Goal: Information Seeking & Learning: Check status

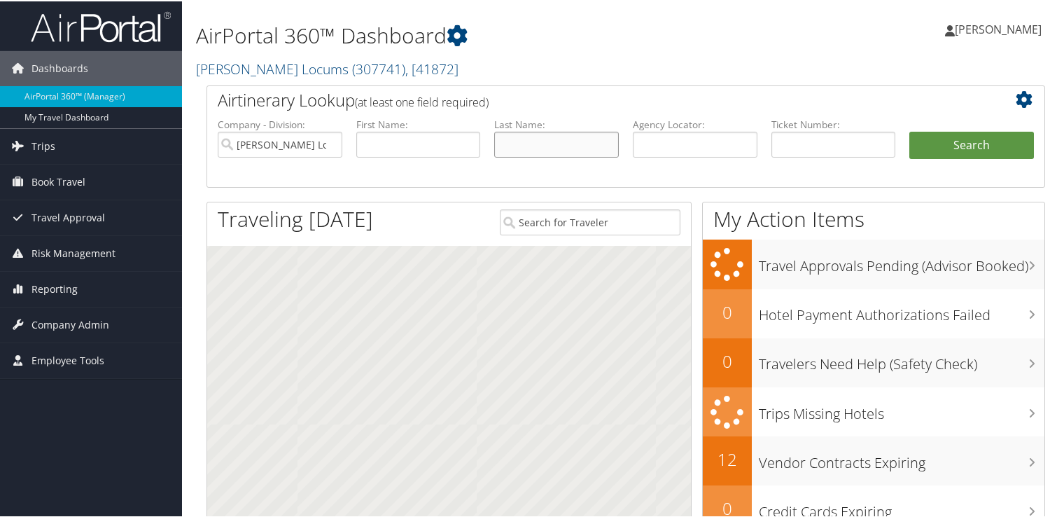
click at [561, 134] on input "text" at bounding box center [556, 143] width 125 height 26
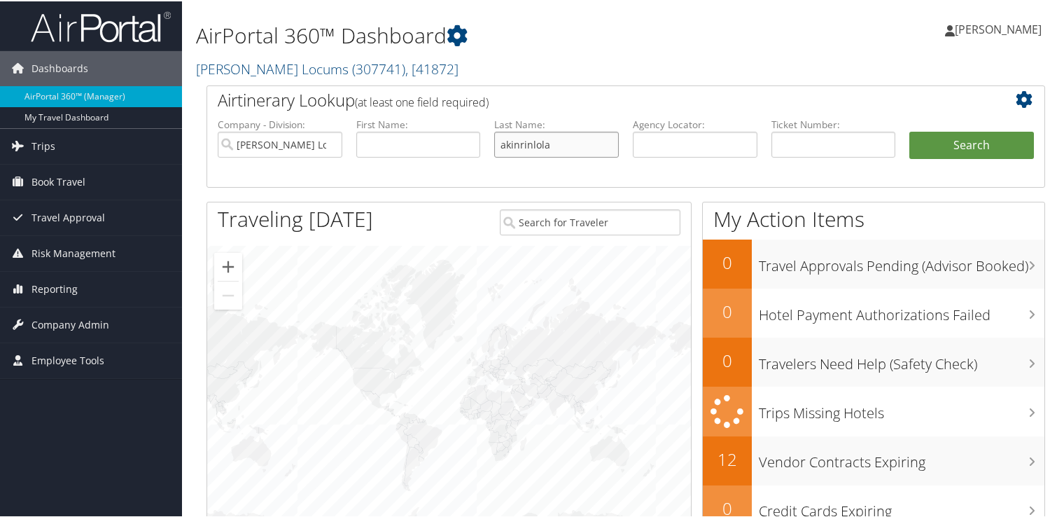
type input "akinrinlola"
click at [909, 130] on button "Search" at bounding box center [971, 144] width 125 height 28
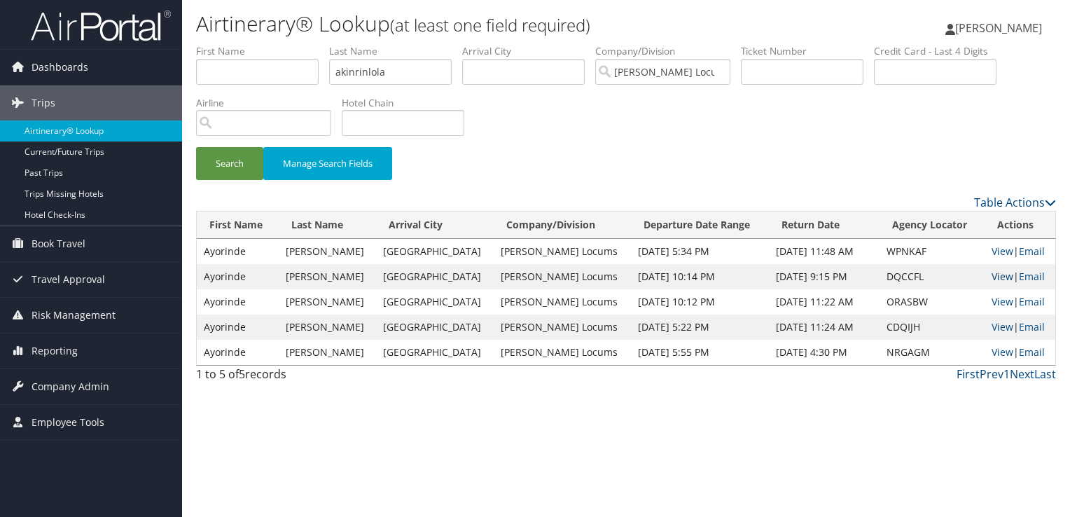
click at [1002, 276] on link "View" at bounding box center [1002, 276] width 22 height 13
click at [994, 249] on link "View" at bounding box center [1002, 250] width 22 height 13
click at [995, 251] on link "View" at bounding box center [1002, 250] width 22 height 13
drag, startPoint x: 401, startPoint y: 74, endPoint x: 258, endPoint y: 72, distance: 143.5
click at [258, 44] on ul "First Name Last Name akinrinlola Departure City Arrival City Company/Division H…" at bounding box center [626, 44] width 860 height 0
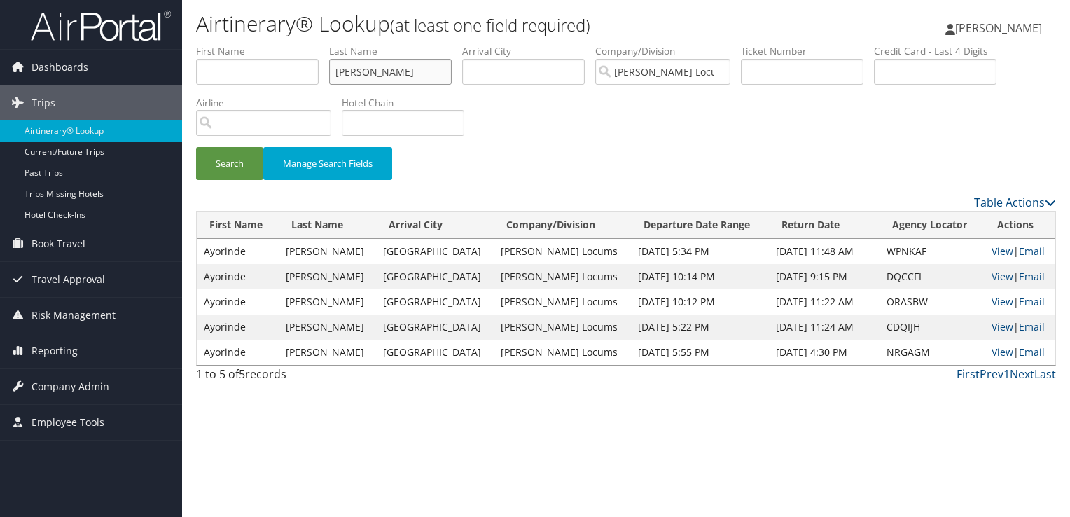
click at [196, 147] on button "Search" at bounding box center [229, 163] width 67 height 33
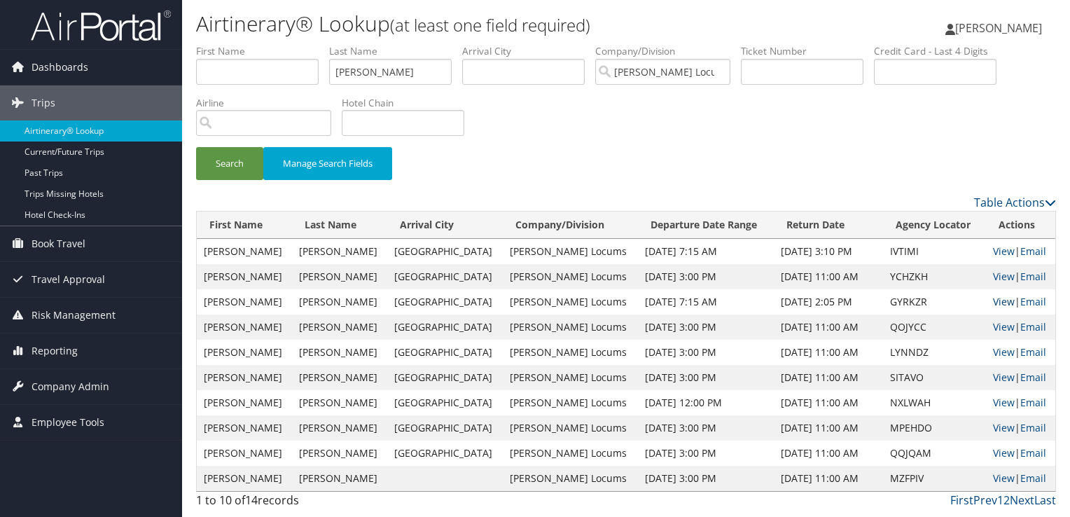
click at [1000, 295] on link "View" at bounding box center [1004, 301] width 22 height 13
click at [995, 251] on link "View" at bounding box center [1004, 250] width 22 height 13
drag, startPoint x: 384, startPoint y: 72, endPoint x: 167, endPoint y: 78, distance: 217.1
click at [167, 78] on div "Dashboards AirPortal 360™ (Manager) My Travel Dashboard Trips Airtinerary® Look…" at bounding box center [535, 258] width 1070 height 517
click at [196, 147] on button "Search" at bounding box center [229, 163] width 67 height 33
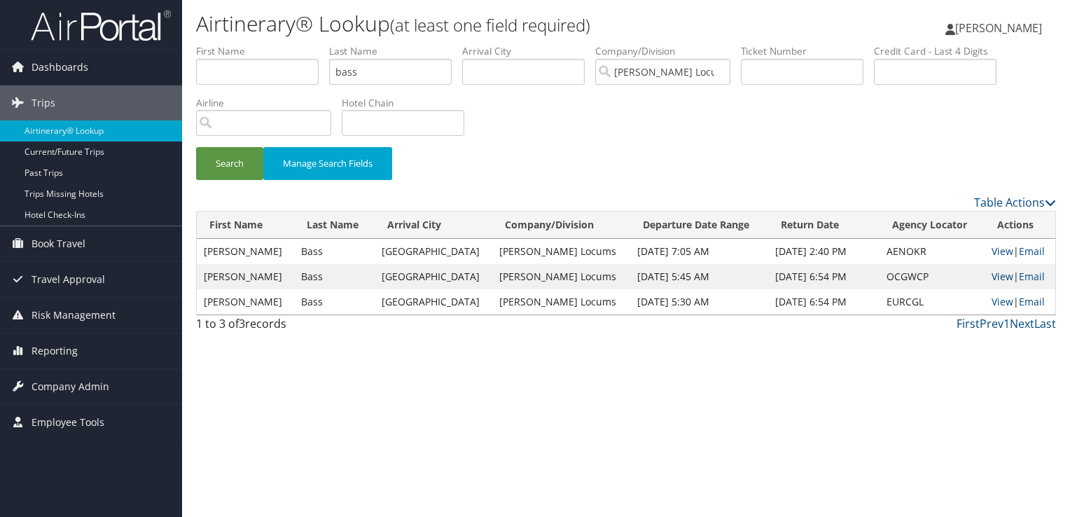
click at [993, 276] on link "View" at bounding box center [1002, 276] width 22 height 13
click at [996, 253] on link "View" at bounding box center [1002, 250] width 22 height 13
click at [1000, 298] on link "View" at bounding box center [1002, 301] width 22 height 13
drag, startPoint x: 386, startPoint y: 78, endPoint x: 251, endPoint y: 71, distance: 135.3
click at [251, 44] on ul "First Name Last Name bass Departure City Arrival City Company/Division Hayes Lo…" at bounding box center [626, 44] width 860 height 0
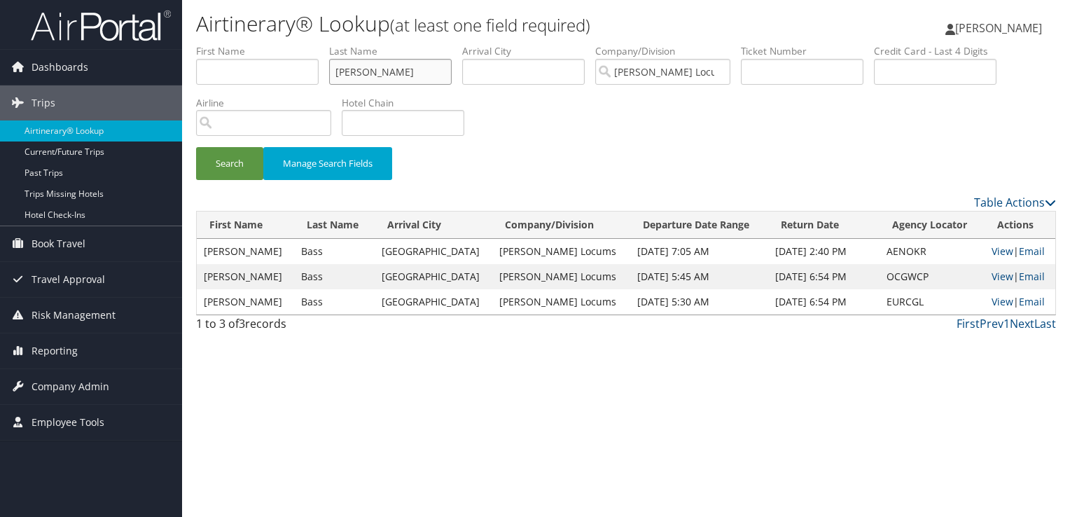
click at [196, 147] on button "Search" at bounding box center [229, 163] width 67 height 33
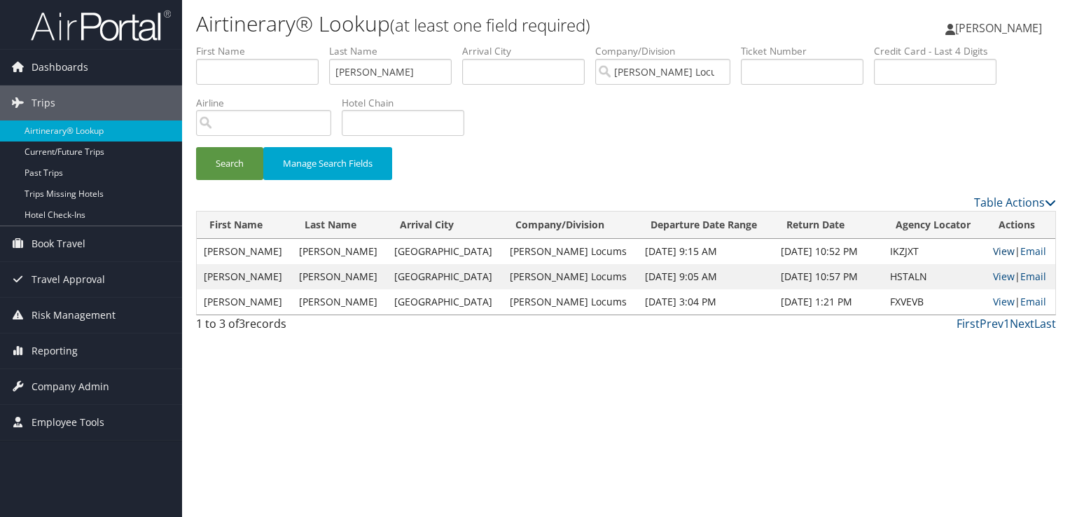
click at [995, 256] on link "View" at bounding box center [1004, 250] width 22 height 13
drag, startPoint x: 386, startPoint y: 73, endPoint x: 261, endPoint y: 81, distance: 125.5
click at [261, 44] on ul "First Name Last Name anthony Departure City Arrival City Company/Division Hayes…" at bounding box center [626, 44] width 860 height 0
click at [196, 147] on button "Search" at bounding box center [229, 163] width 67 height 33
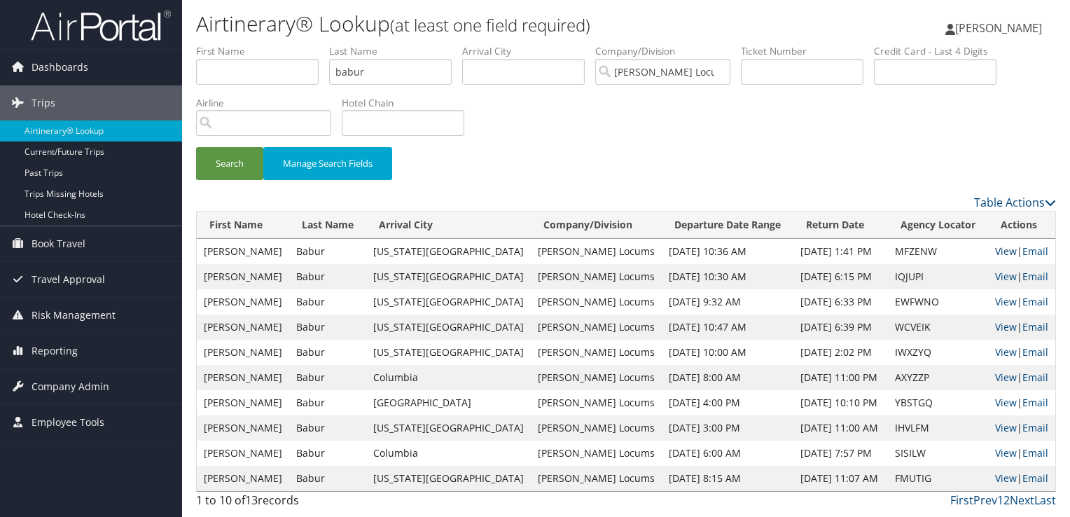
click at [995, 249] on link "View" at bounding box center [1006, 250] width 22 height 13
drag, startPoint x: 367, startPoint y: 71, endPoint x: 302, endPoint y: 67, distance: 64.5
click at [302, 44] on ul "First Name Last Name babur Departure City Arrival City Company/Division Hayes L…" at bounding box center [626, 44] width 860 height 0
type input "baldwin"
click at [196, 147] on button "Search" at bounding box center [229, 163] width 67 height 33
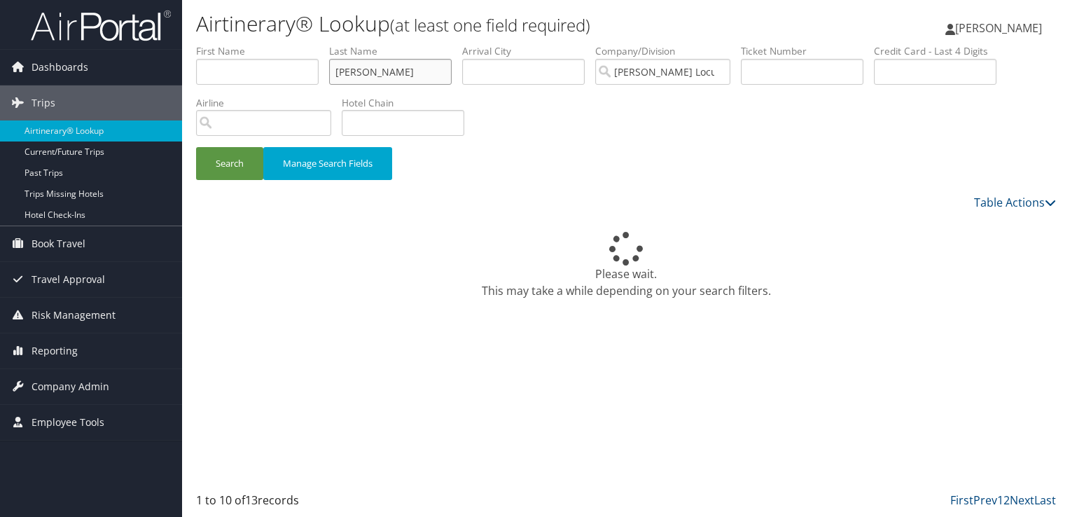
click at [196, 147] on button "Search" at bounding box center [229, 163] width 67 height 33
click at [271, 77] on input "text" at bounding box center [257, 72] width 123 height 26
click at [196, 147] on button "Search" at bounding box center [229, 163] width 67 height 33
type input "Jennifer"
click at [228, 174] on button "Search" at bounding box center [229, 163] width 67 height 33
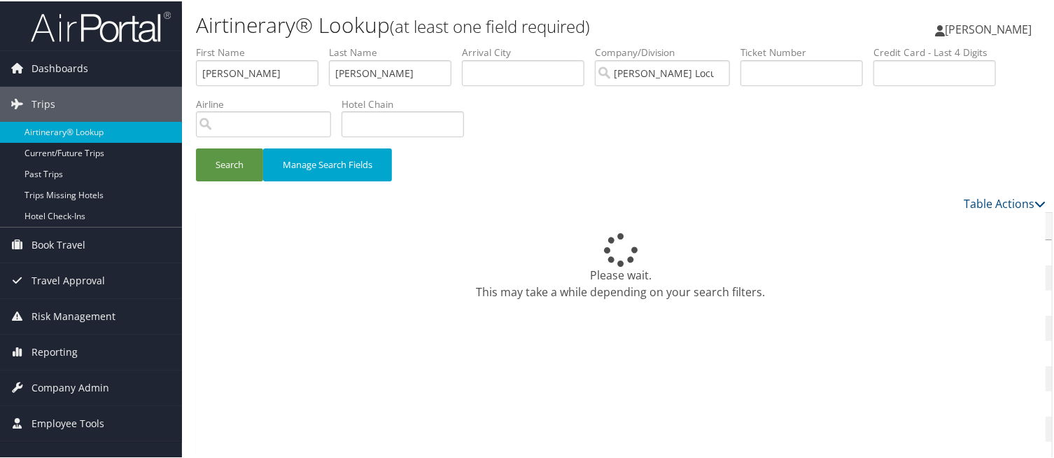
click at [993, 111] on div "Search Manage Search Fields" at bounding box center [621, 119] width 871 height 150
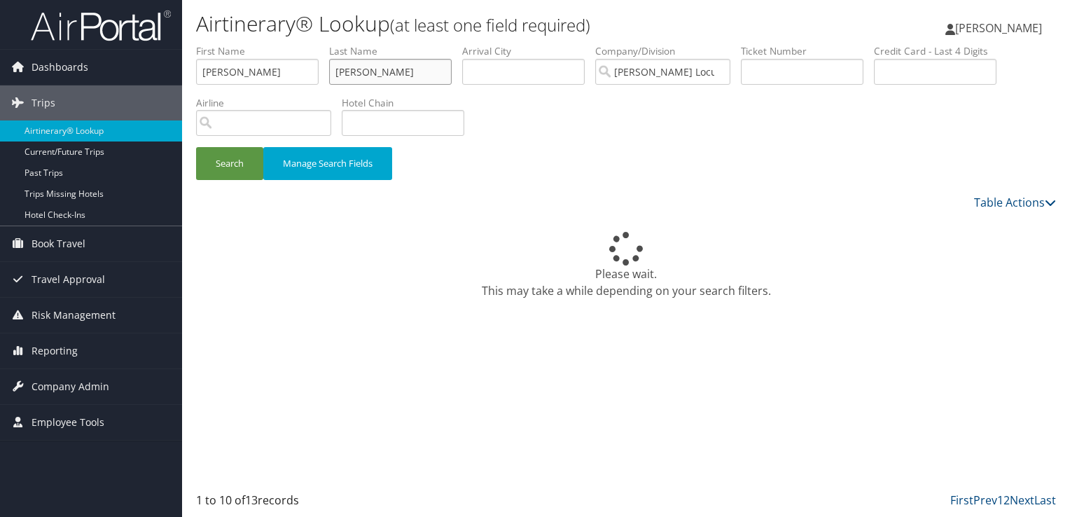
click at [392, 69] on input "baldwin" at bounding box center [390, 72] width 123 height 26
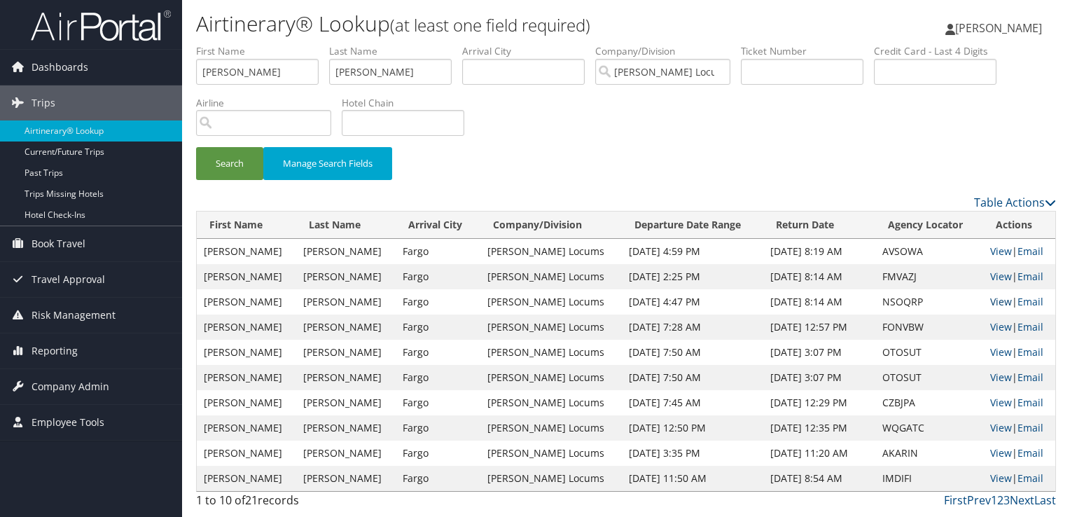
click at [1000, 300] on link "View" at bounding box center [1001, 301] width 22 height 13
drag, startPoint x: 260, startPoint y: 80, endPoint x: 106, endPoint y: 78, distance: 154.0
click at [106, 78] on div "Dashboards AirPortal 360™ (Manager) My Travel Dashboard Trips Airtinerary® Look…" at bounding box center [535, 258] width 1070 height 517
click at [196, 147] on button "Search" at bounding box center [229, 163] width 67 height 33
click at [992, 274] on link "View" at bounding box center [1001, 276] width 22 height 13
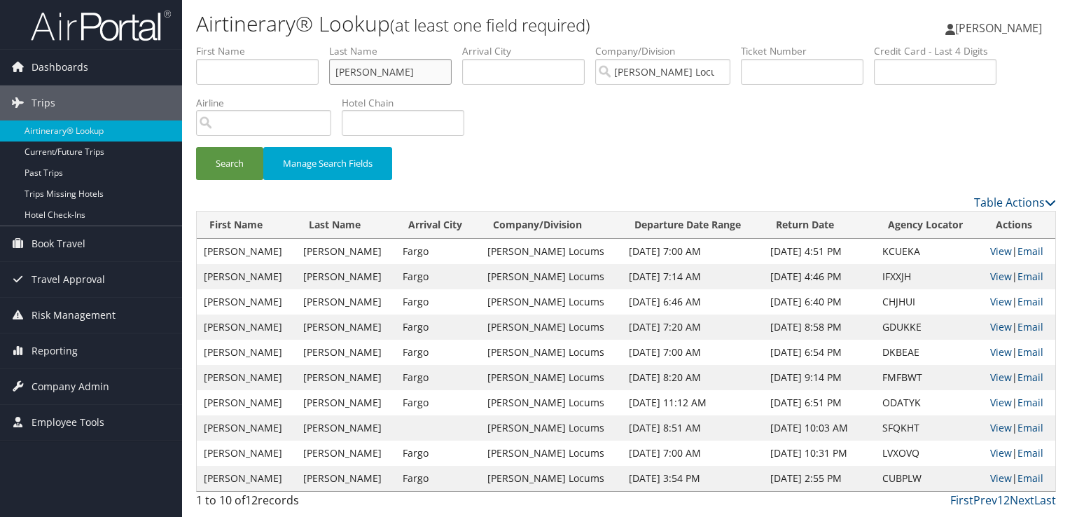
drag, startPoint x: 395, startPoint y: 74, endPoint x: 243, endPoint y: 80, distance: 152.0
click at [243, 44] on ul "First Name Last Name veeramani Departure City Arrival City Company/Division Hay…" at bounding box center [626, 44] width 860 height 0
click at [196, 147] on button "Search" at bounding box center [229, 163] width 67 height 33
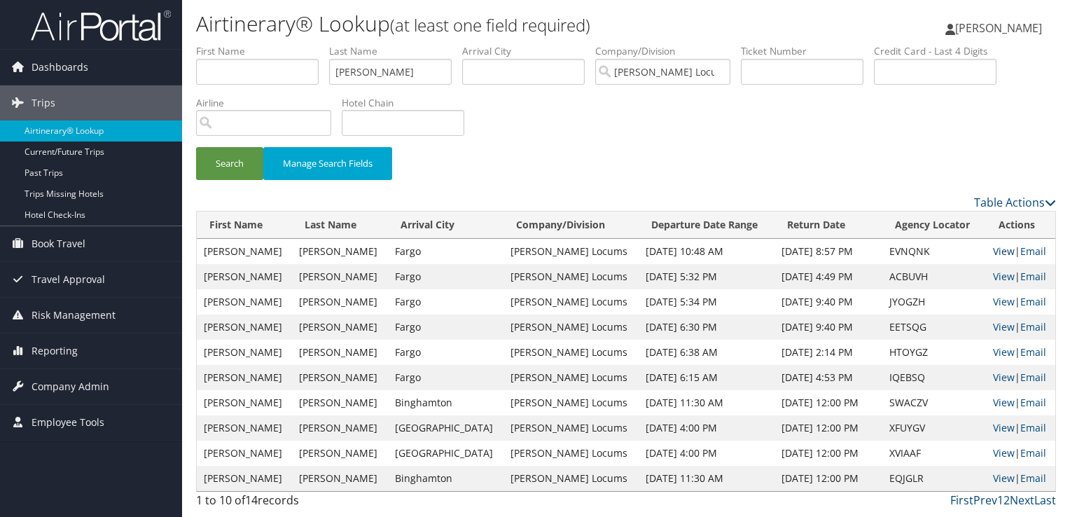
click at [993, 250] on link "View" at bounding box center [1004, 250] width 22 height 13
drag, startPoint x: 388, startPoint y: 70, endPoint x: 232, endPoint y: 71, distance: 155.4
click at [232, 44] on ul "First Name Last Name MAURER Departure City Arrival City Company/Division Hayes …" at bounding box center [626, 44] width 860 height 0
click at [196, 147] on button "Search" at bounding box center [229, 163] width 67 height 33
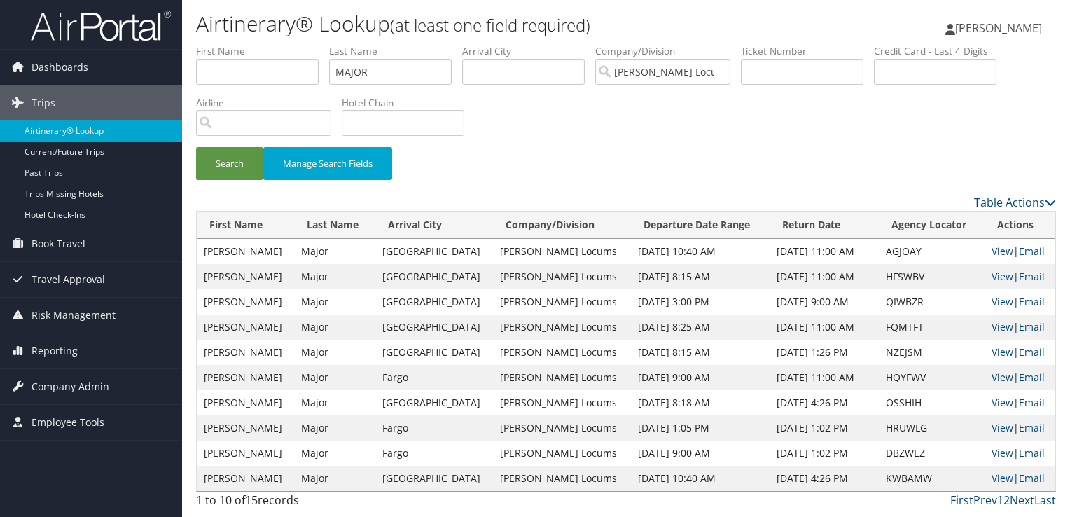
click at [992, 377] on link "View" at bounding box center [1002, 376] width 22 height 13
drag, startPoint x: 426, startPoint y: 71, endPoint x: 120, endPoint y: 84, distance: 306.2
click at [120, 84] on div "Dashboards AirPortal 360™ (Manager) My Travel Dashboard Trips Airtinerary® Look…" at bounding box center [535, 258] width 1070 height 517
click at [196, 147] on button "Search" at bounding box center [229, 163] width 67 height 33
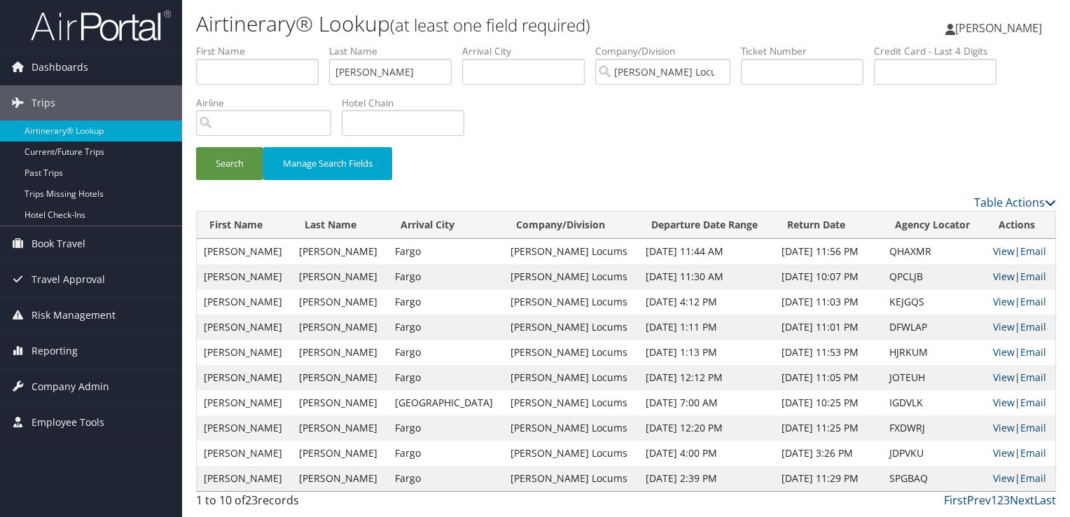
click at [999, 275] on link "View" at bounding box center [1004, 276] width 22 height 13
drag, startPoint x: 409, startPoint y: 62, endPoint x: 238, endPoint y: 70, distance: 171.0
click at [238, 44] on ul "First Name Last Name CONWAY Departure City Arrival City Company/Division Hayes …" at bounding box center [626, 44] width 860 height 0
type input "MAJOR"
click at [196, 147] on button "Search" at bounding box center [229, 163] width 67 height 33
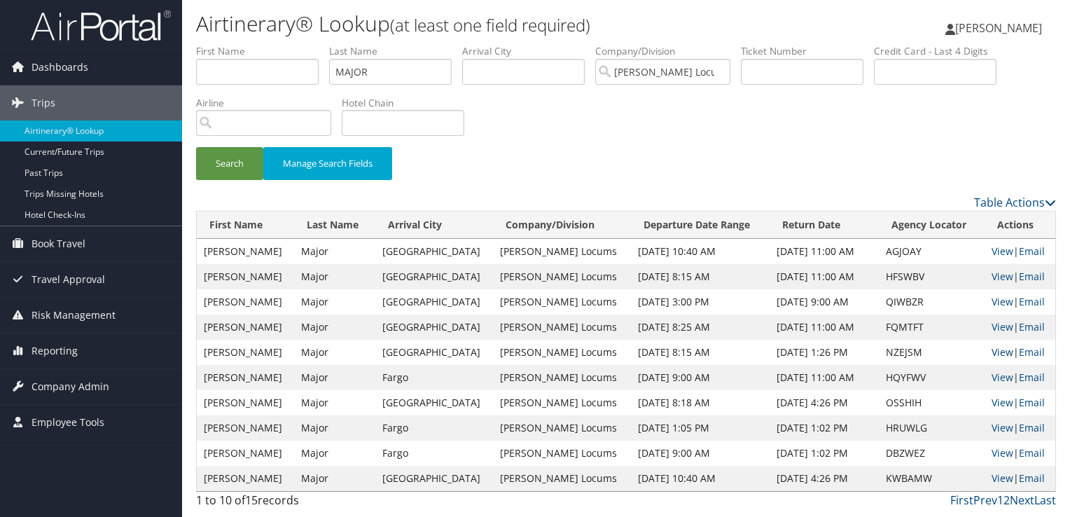
click at [991, 354] on link "View" at bounding box center [1002, 351] width 22 height 13
click at [993, 377] on link "View" at bounding box center [1002, 376] width 22 height 13
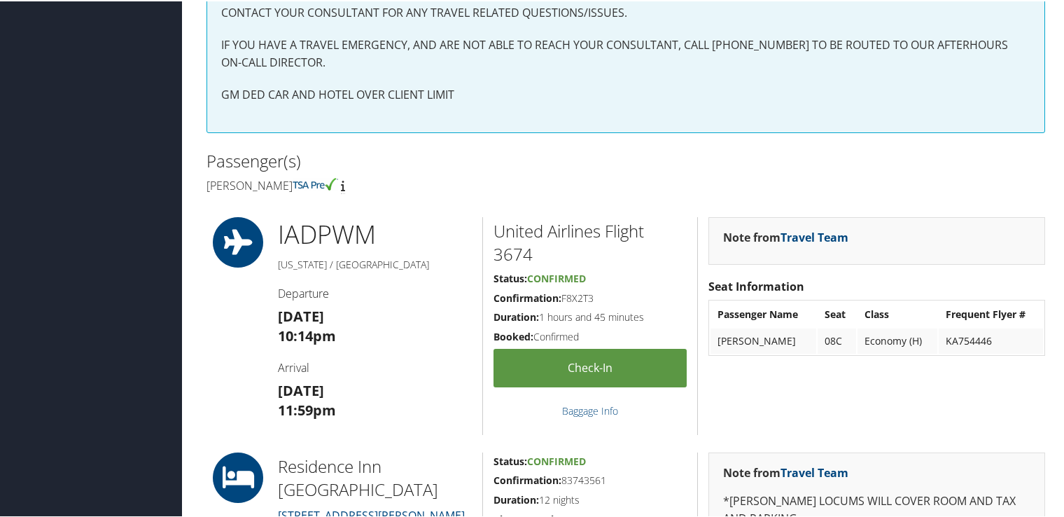
scroll to position [700, 0]
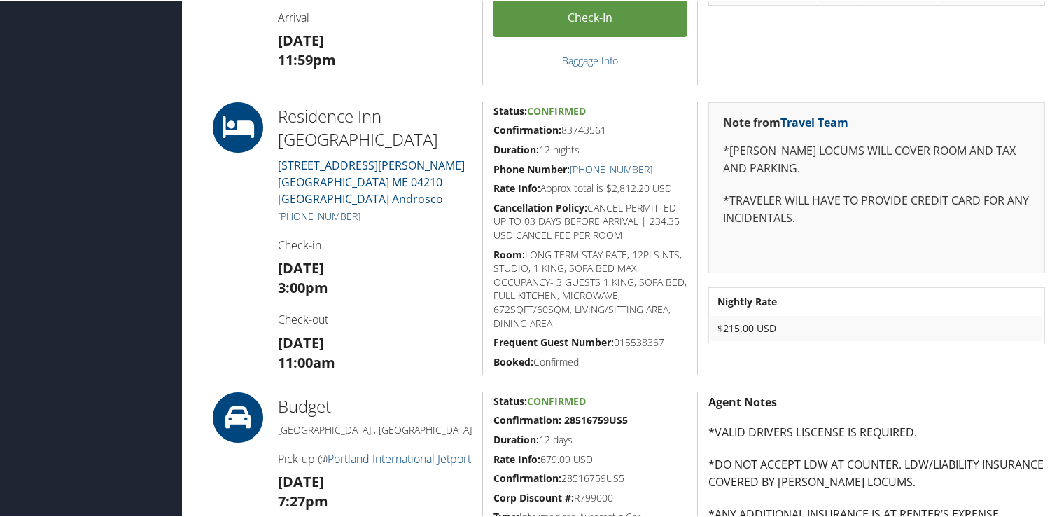
click at [338, 208] on link "+1 (207) 777-3400" at bounding box center [319, 214] width 83 height 13
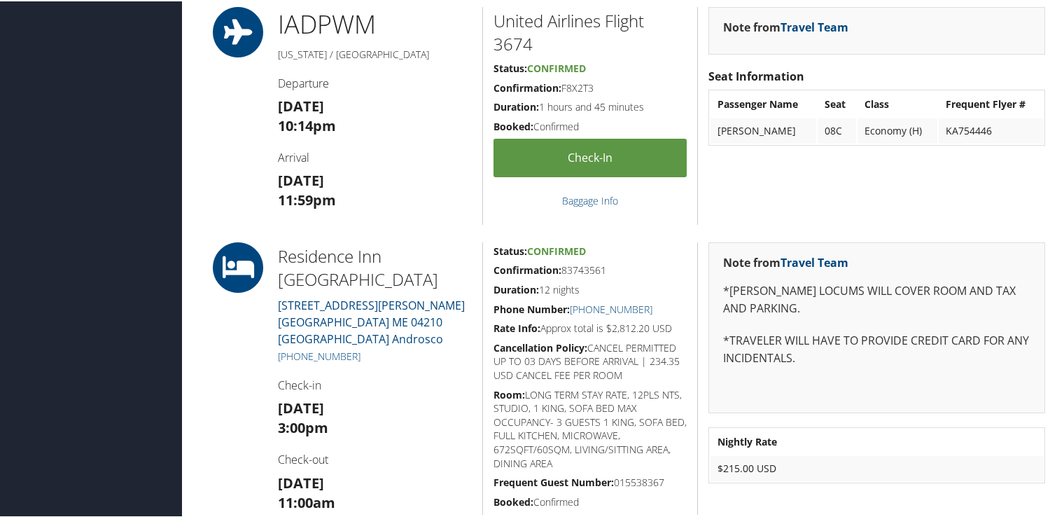
scroll to position [630, 0]
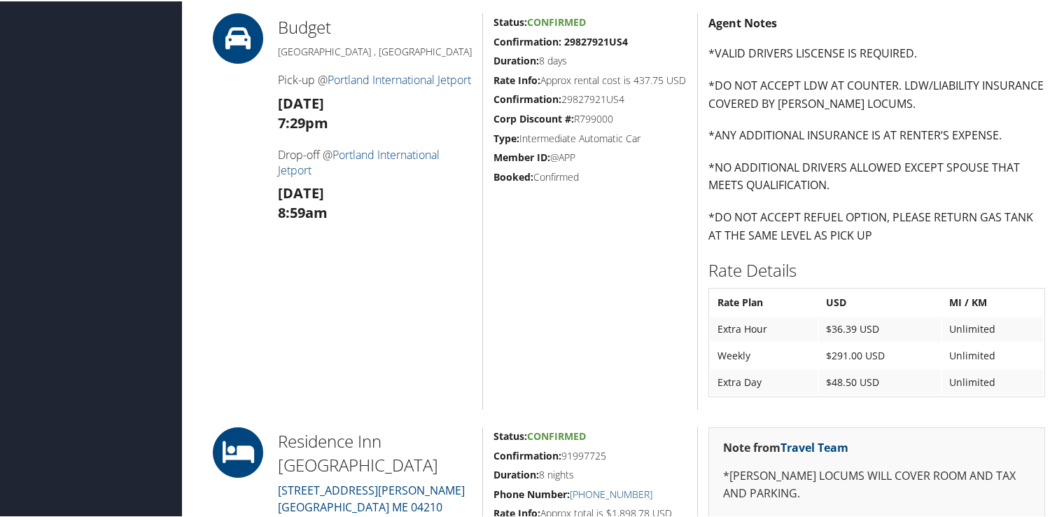
scroll to position [980, 0]
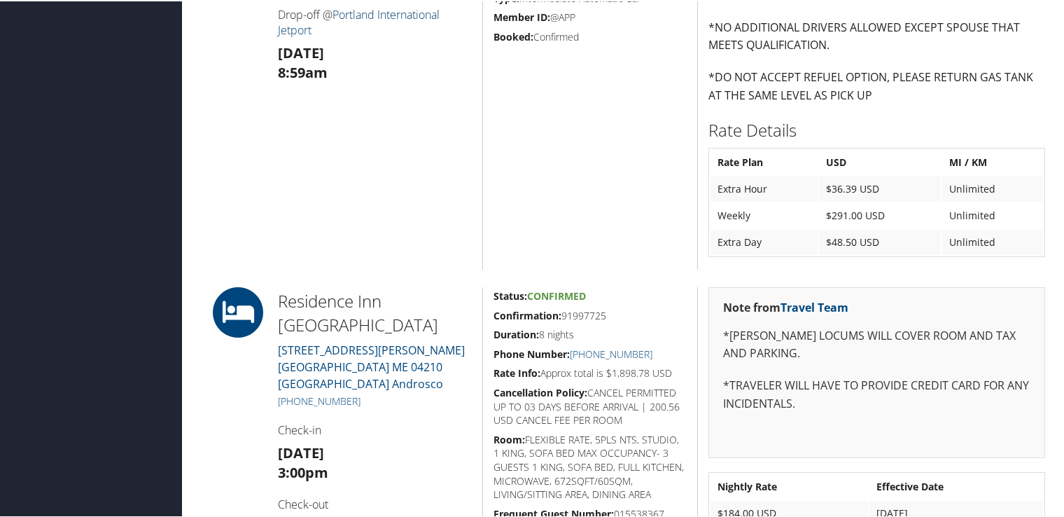
scroll to position [910, 0]
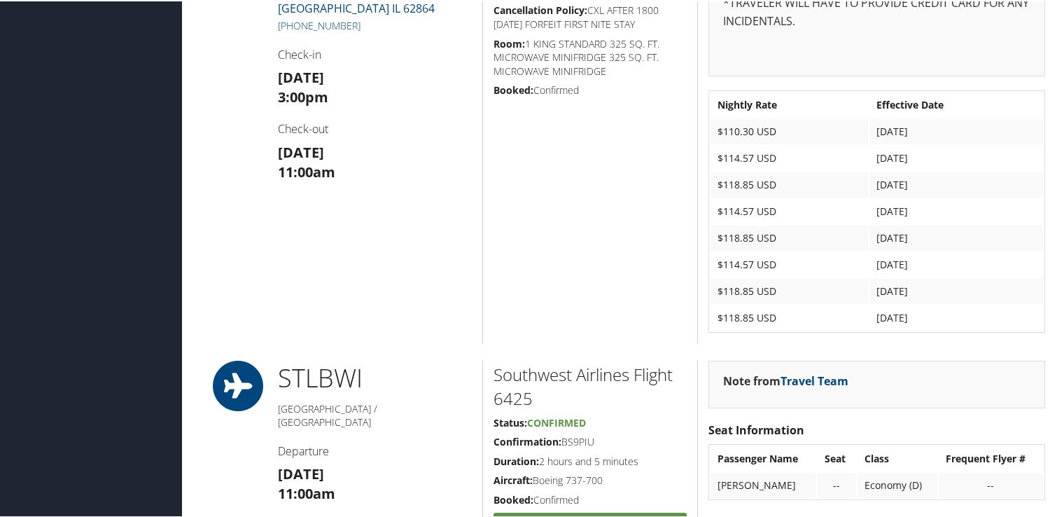
scroll to position [910, 0]
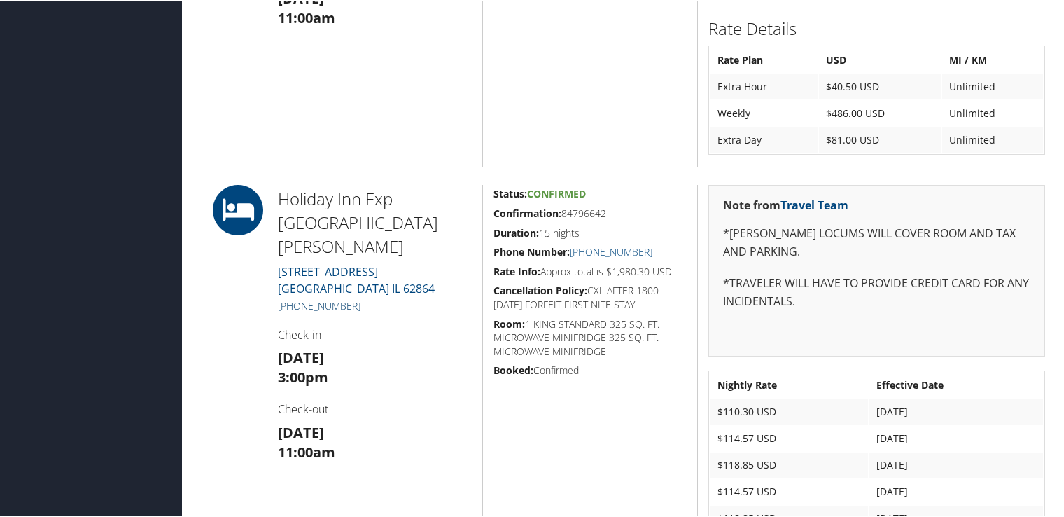
click at [344, 298] on link "[PHONE_NUMBER]" at bounding box center [319, 304] width 83 height 13
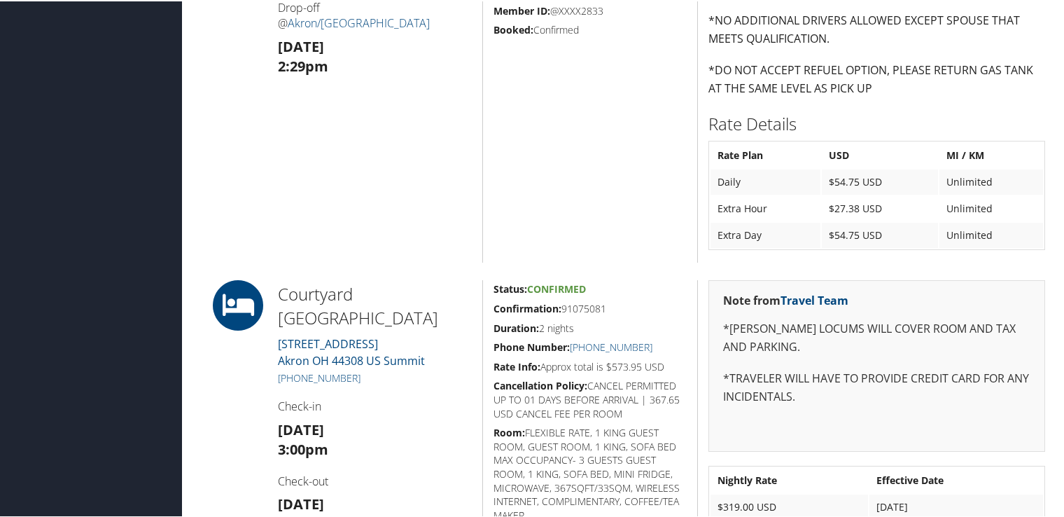
scroll to position [1260, 0]
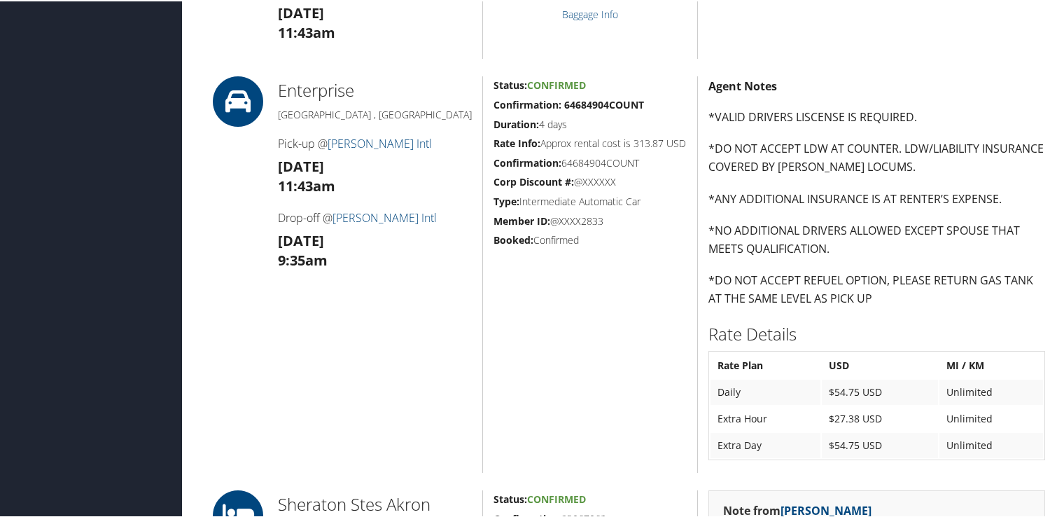
scroll to position [1190, 0]
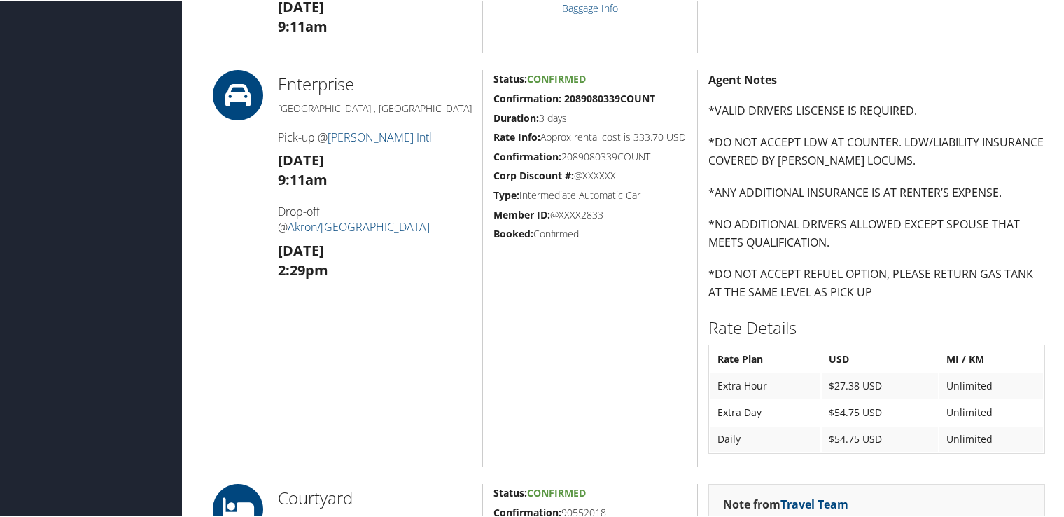
scroll to position [1196, 0]
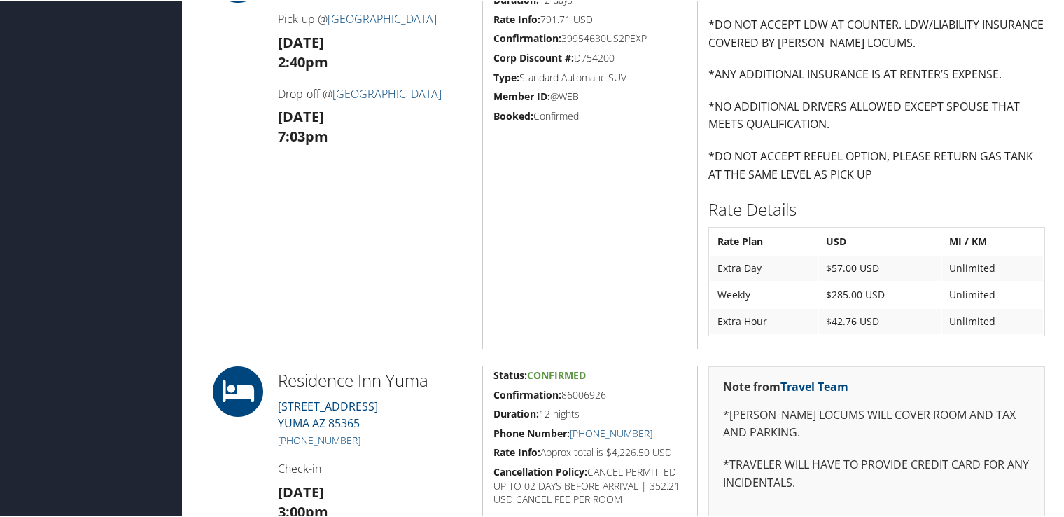
scroll to position [1190, 0]
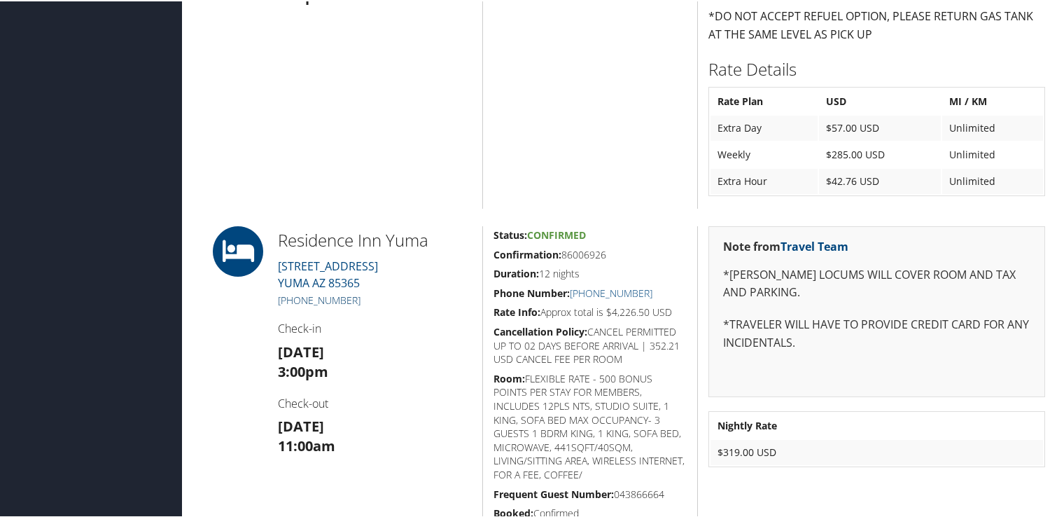
click at [326, 300] on link "+1 (928) 248-1100" at bounding box center [319, 298] width 83 height 13
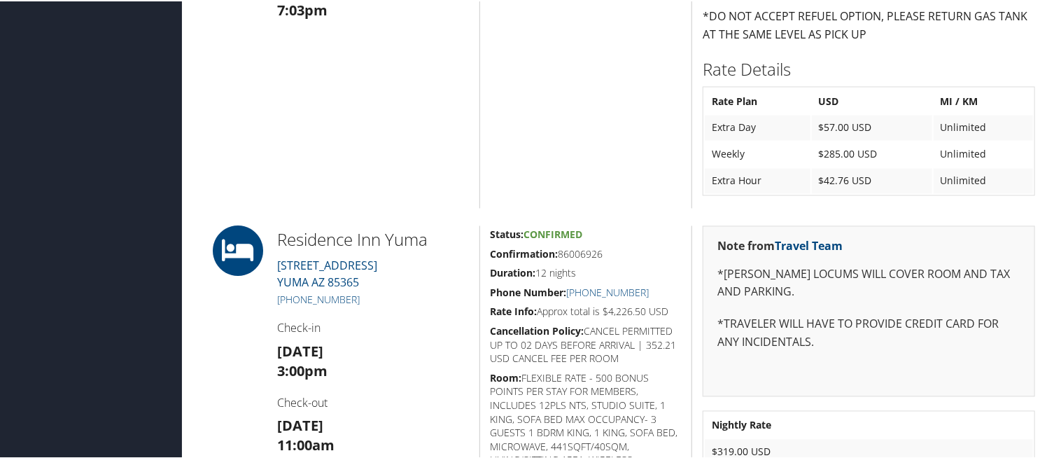
click at [647, 34] on div "Status: Confirmed Confirmation: 39954630US2PEXP Duration: 12 days Rate Info: 79…" at bounding box center [586, 9] width 213 height 396
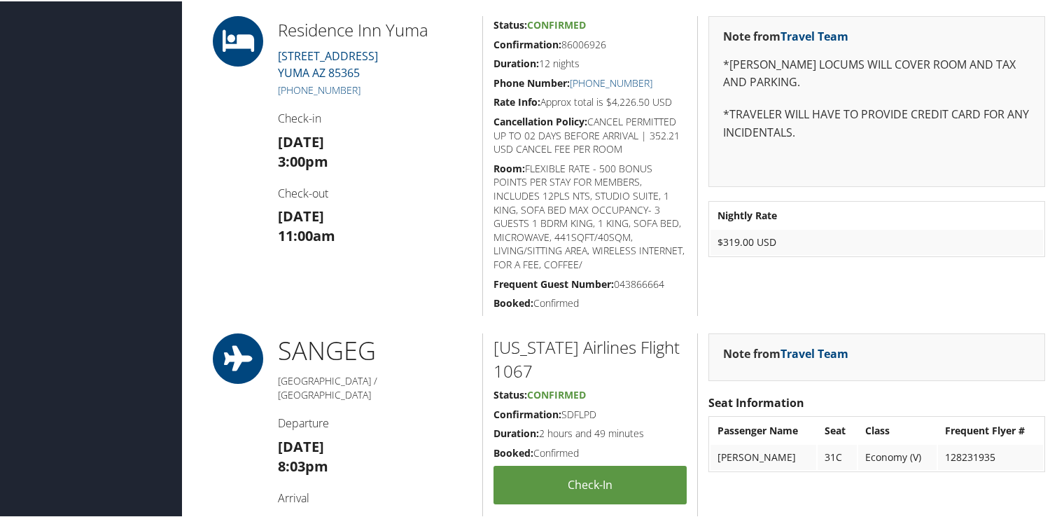
scroll to position [1330, 0]
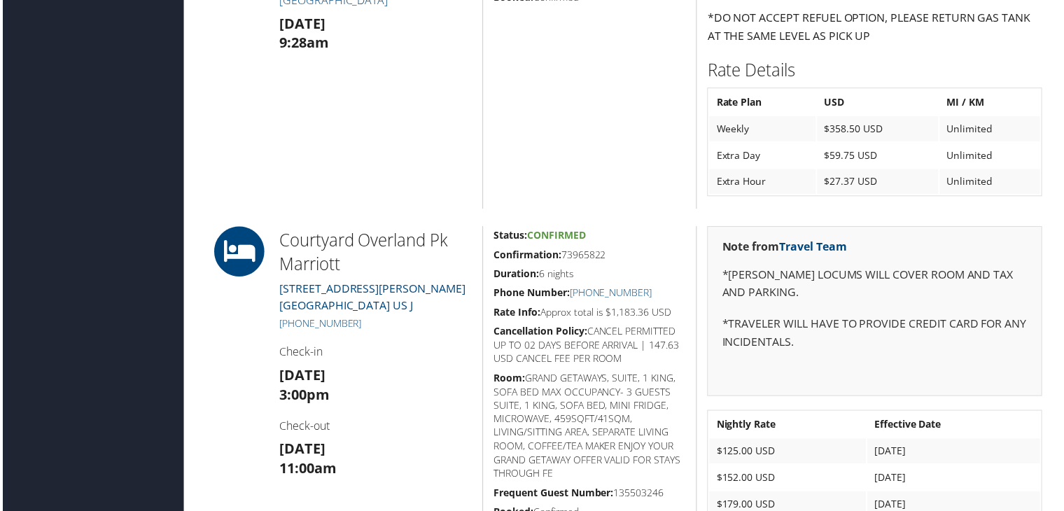
scroll to position [1330, 0]
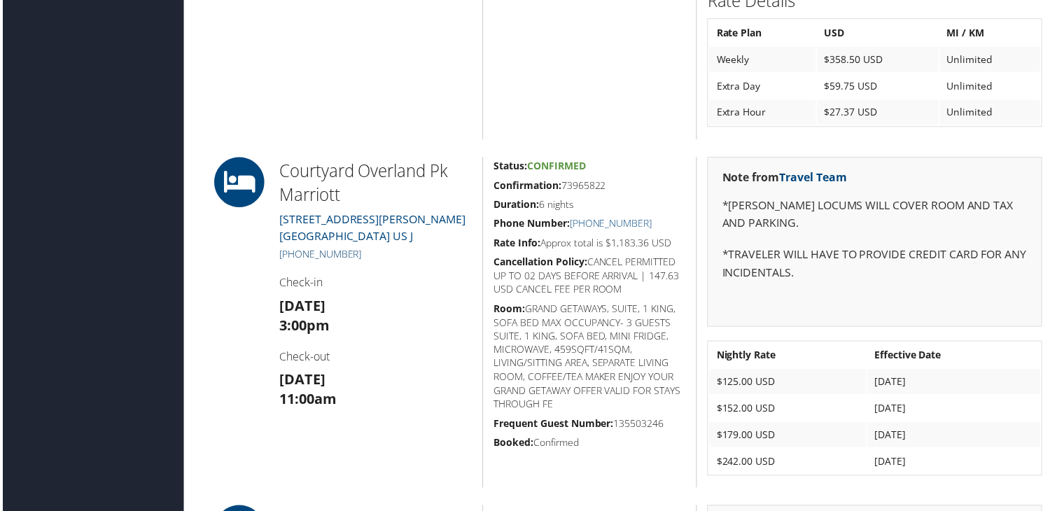
click at [348, 254] on link "+1 (913) 339-9900" at bounding box center [319, 255] width 83 height 13
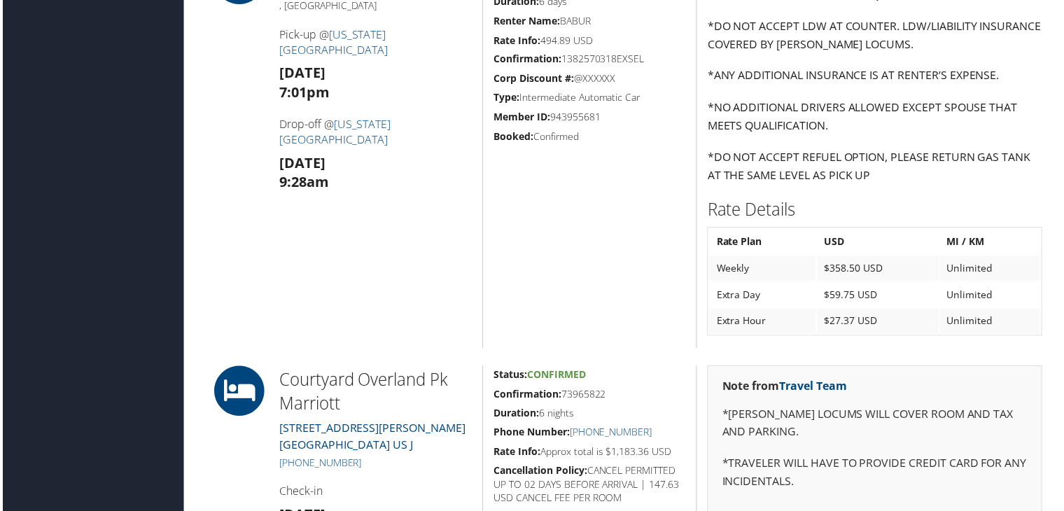
scroll to position [1260, 0]
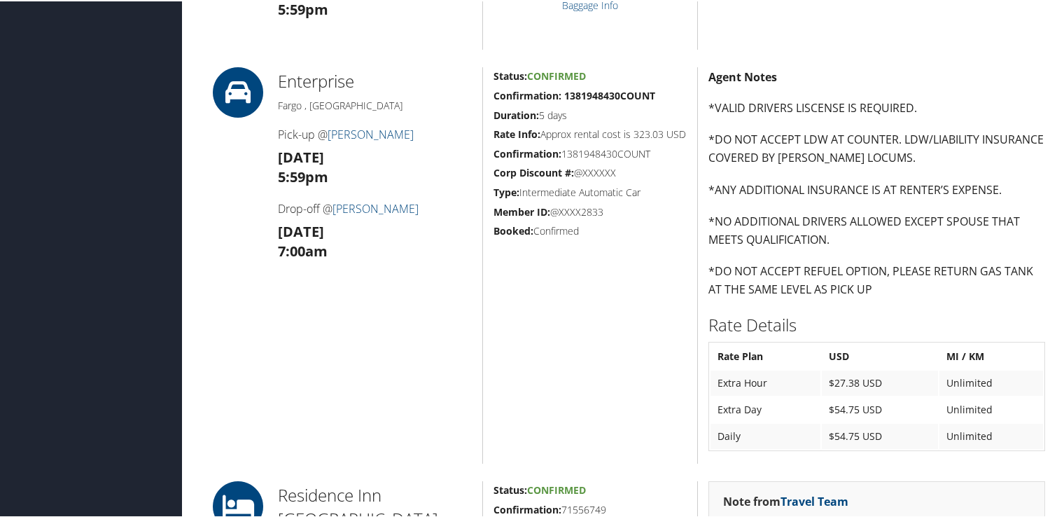
scroll to position [840, 0]
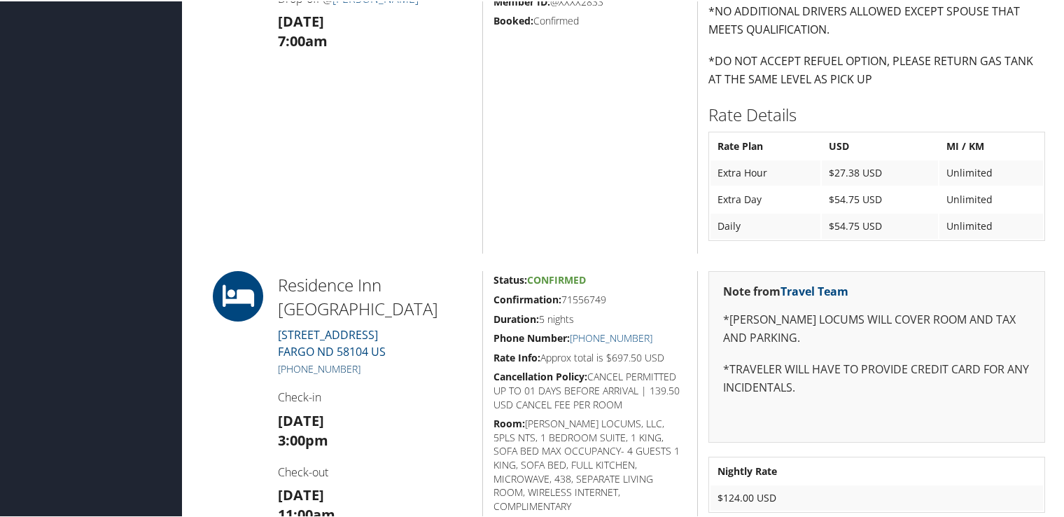
click at [342, 364] on link "[PHONE_NUMBER]" at bounding box center [319, 367] width 83 height 13
click at [316, 368] on link "[PHONE_NUMBER]" at bounding box center [319, 367] width 83 height 13
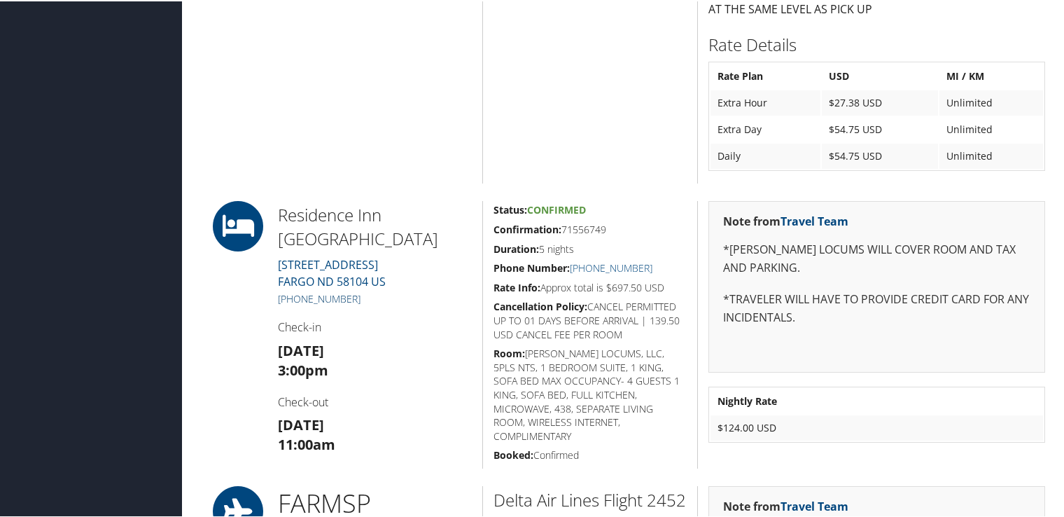
scroll to position [1050, 0]
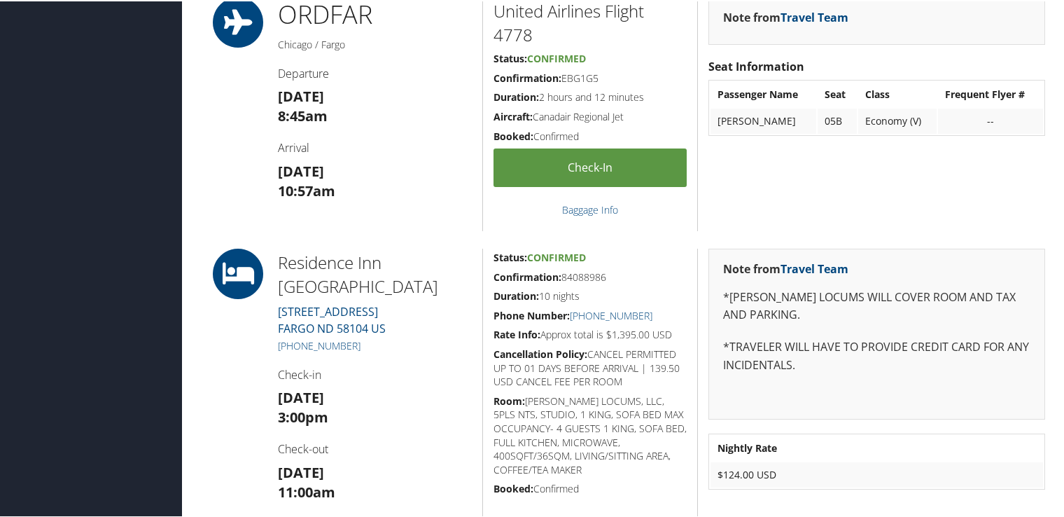
scroll to position [700, 0]
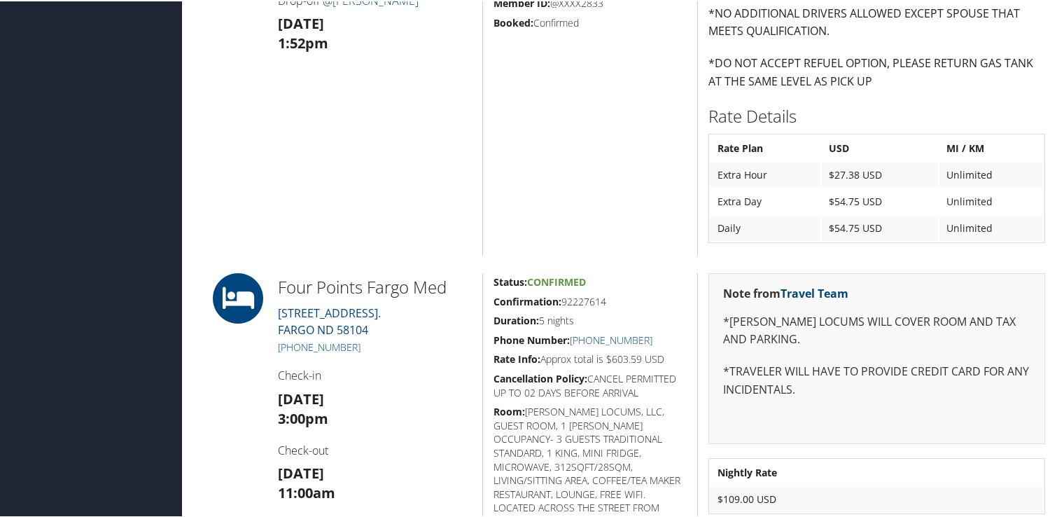
scroll to position [1190, 0]
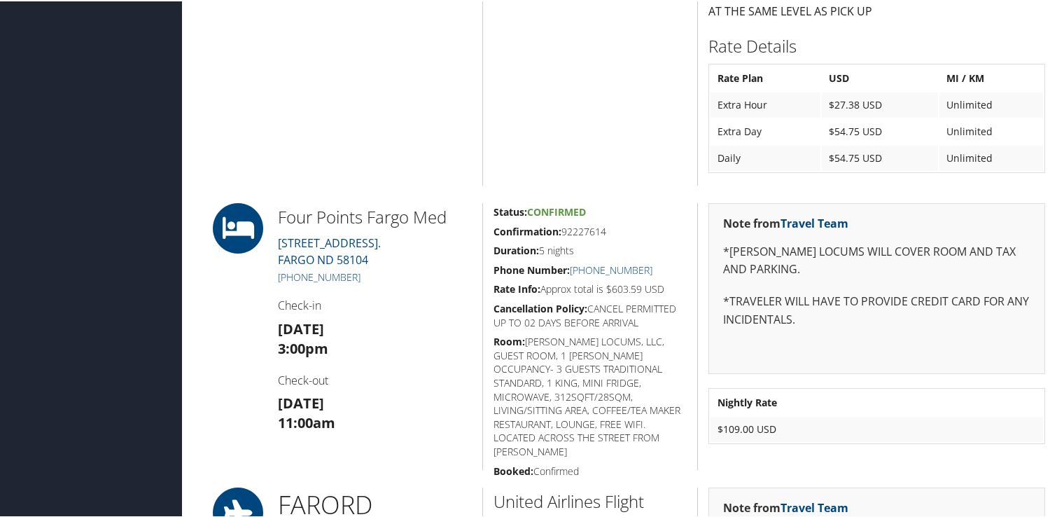
click at [576, 230] on h5 "Confirmation: 92227614" at bounding box center [590, 230] width 193 height 14
drag, startPoint x: 576, startPoint y: 230, endPoint x: 469, endPoint y: 161, distance: 127.6
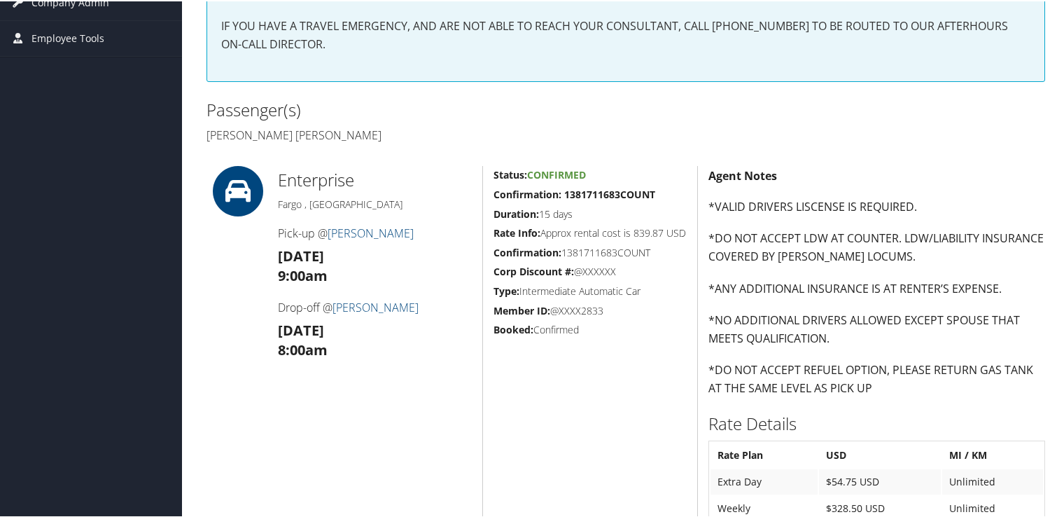
scroll to position [420, 0]
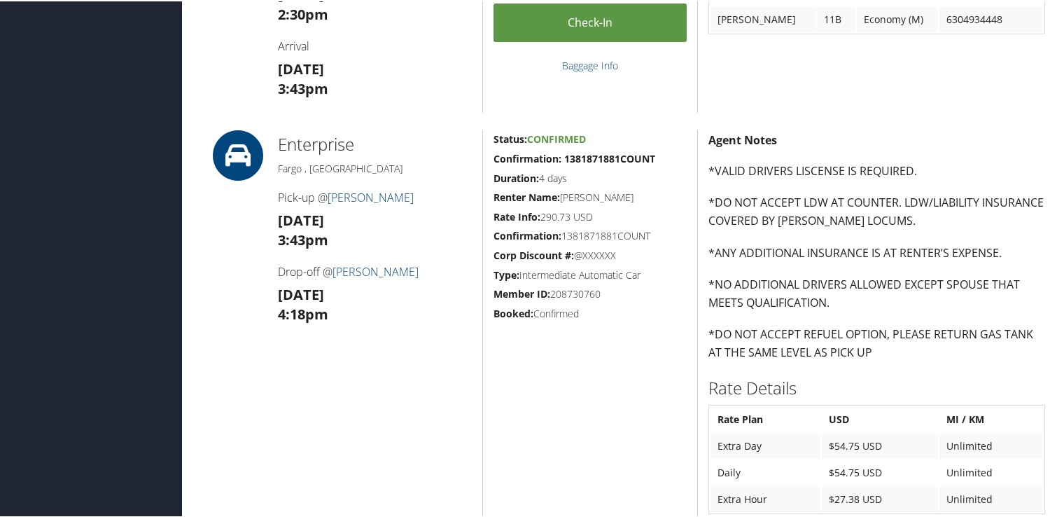
scroll to position [1260, 0]
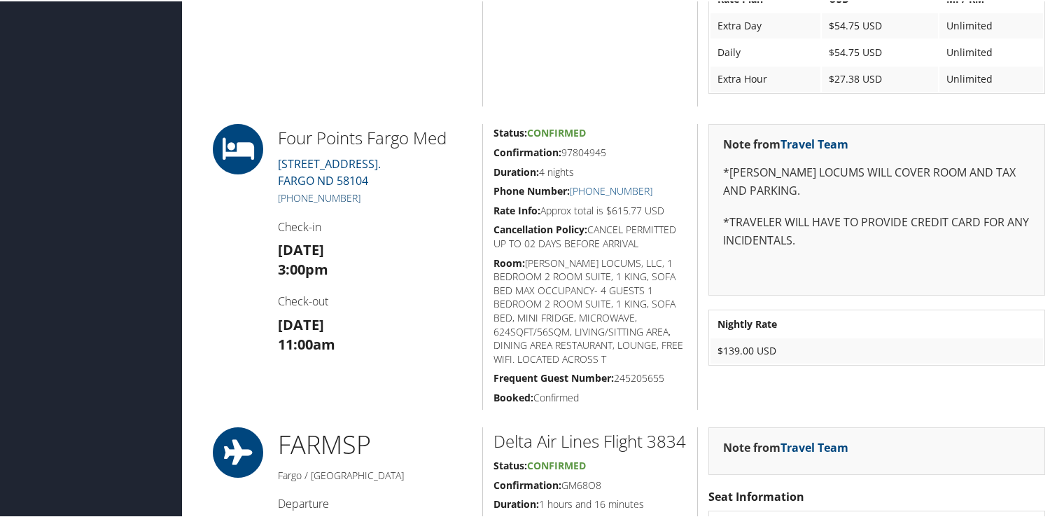
click at [309, 195] on link "+1 (701) 364-0000" at bounding box center [319, 196] width 83 height 13
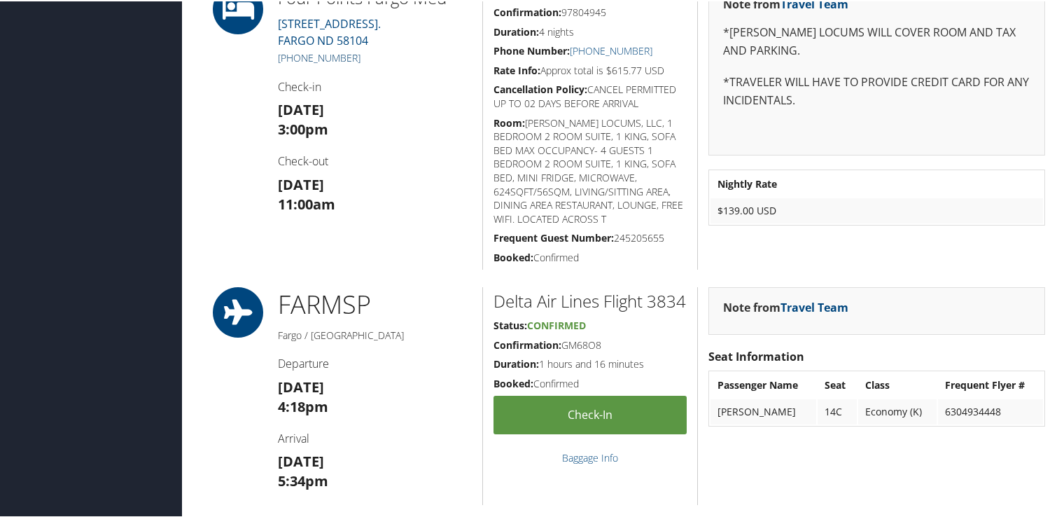
scroll to position [1330, 0]
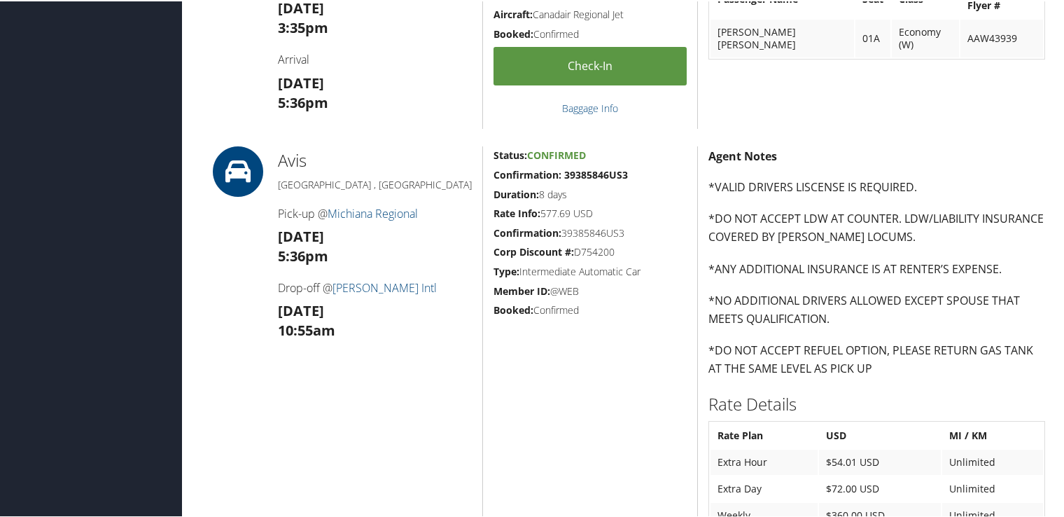
scroll to position [1190, 0]
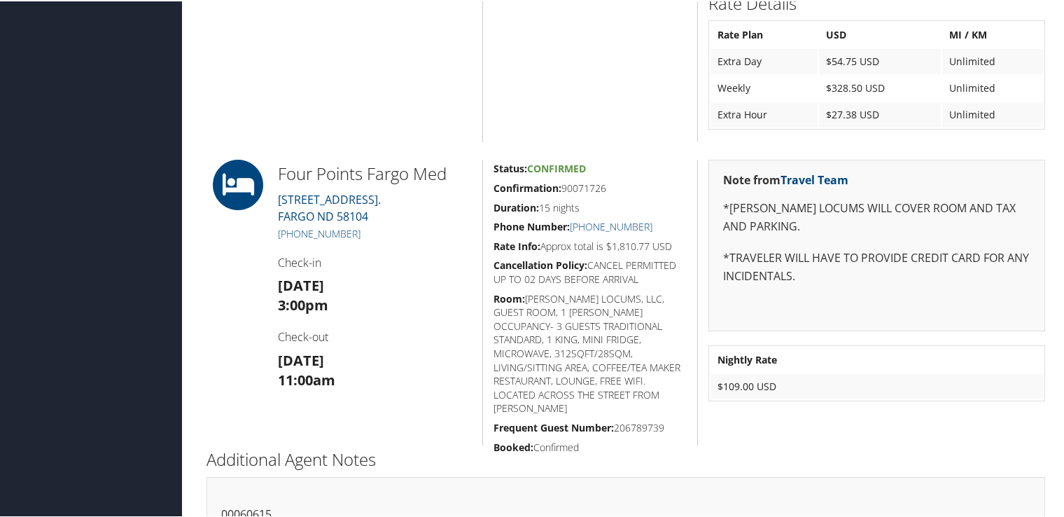
scroll to position [630, 0]
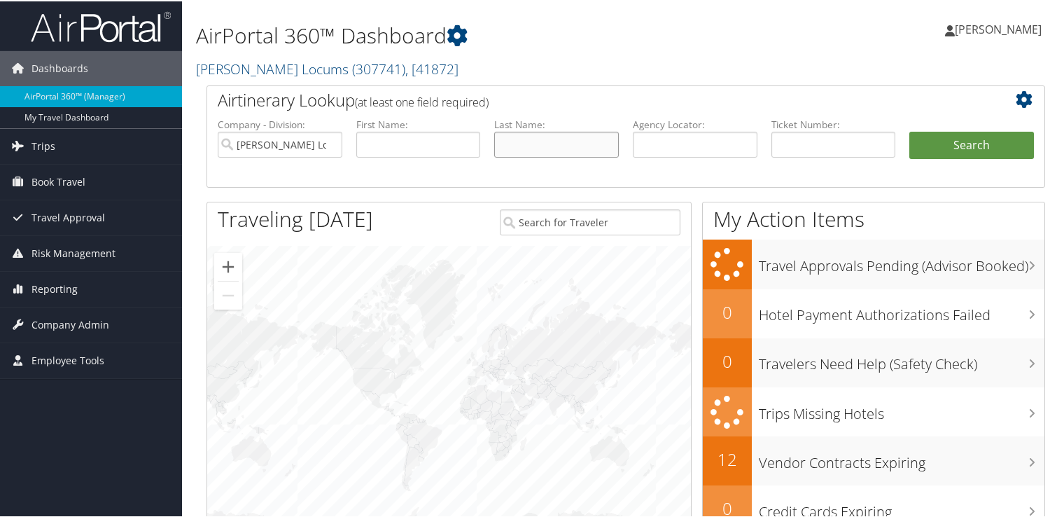
click at [543, 133] on input "text" at bounding box center [556, 143] width 125 height 26
type input "[PERSON_NAME]"
click at [909, 130] on button "Search" at bounding box center [971, 144] width 125 height 28
